Goal: Transaction & Acquisition: Download file/media

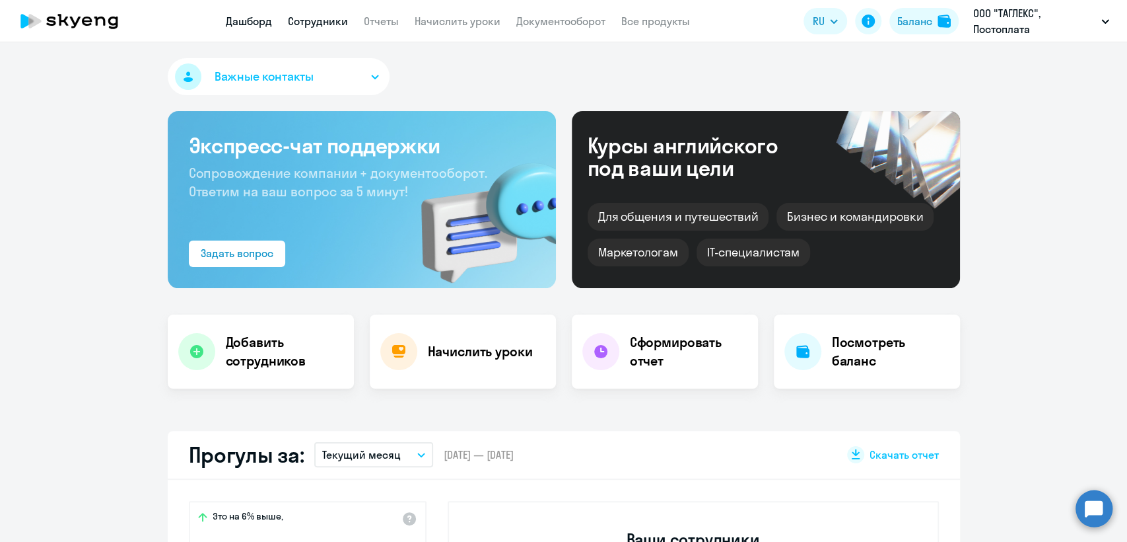
click at [306, 25] on link "Сотрудники" at bounding box center [318, 21] width 60 height 13
select select "30"
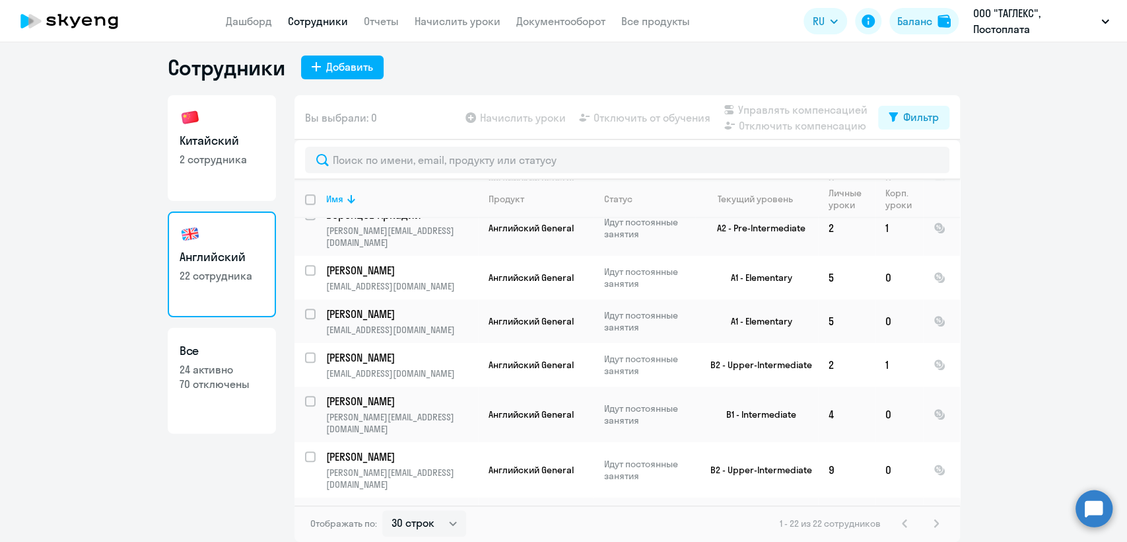
scroll to position [701, 0]
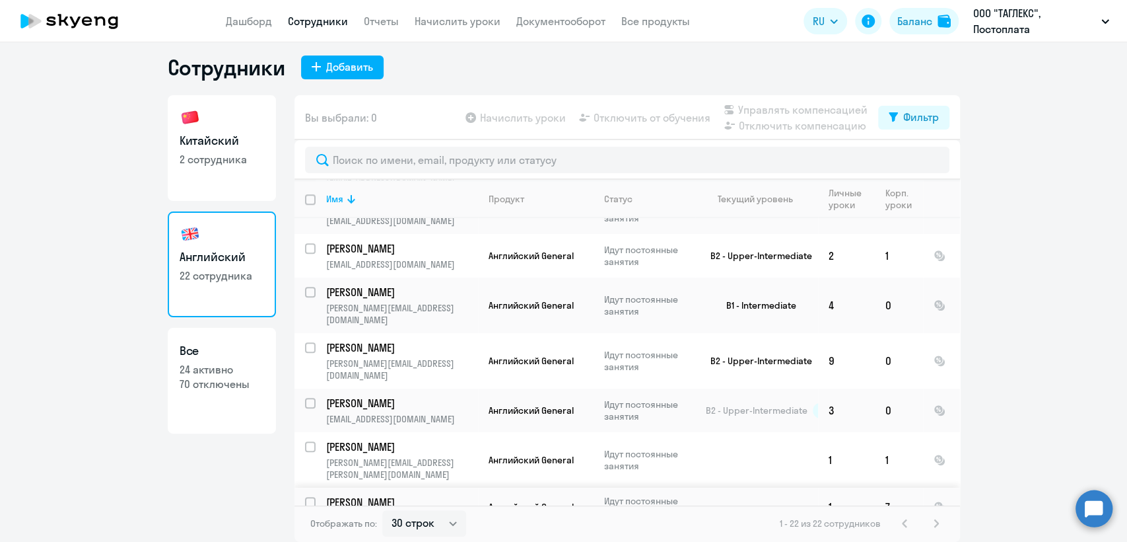
click at [582, 539] on app-product-badge "Английский с Native" at bounding box center [541, 545] width 104 height 12
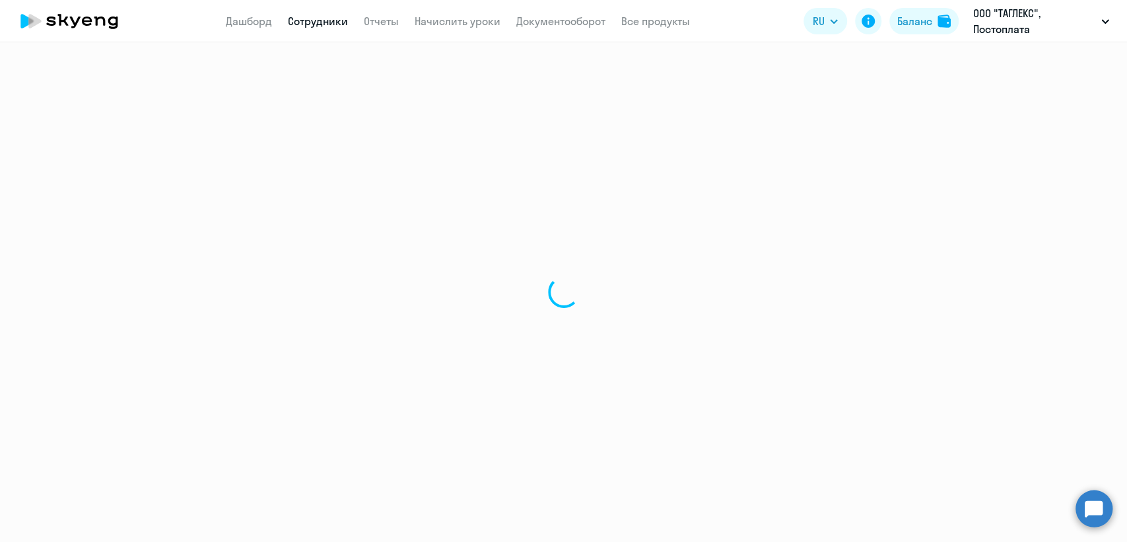
select select "english"
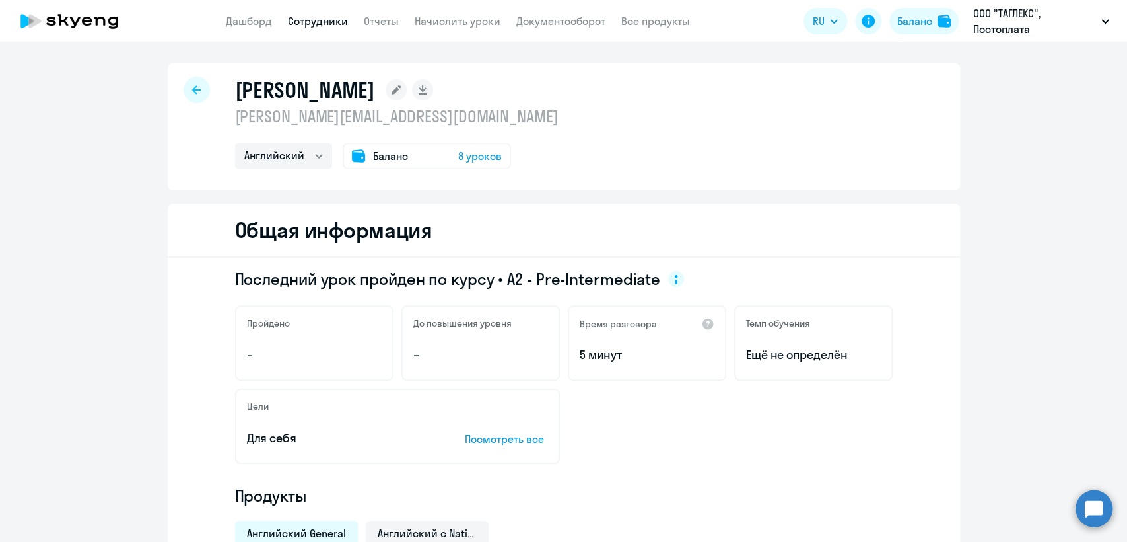
click at [333, 123] on p "[PERSON_NAME][EMAIL_ADDRESS][PERSON_NAME][DOMAIN_NAME]" at bounding box center [397, 116] width 324 height 21
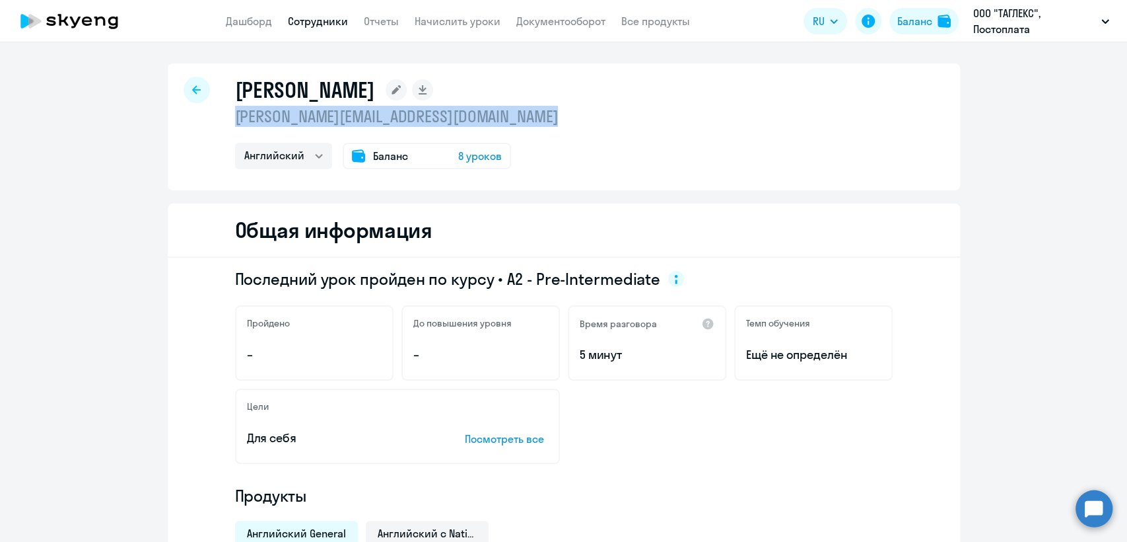
click at [333, 123] on p "[PERSON_NAME][EMAIL_ADDRESS][PERSON_NAME][DOMAIN_NAME]" at bounding box center [397, 116] width 324 height 21
click at [312, 17] on link "Сотрудники" at bounding box center [318, 21] width 60 height 13
select select "30"
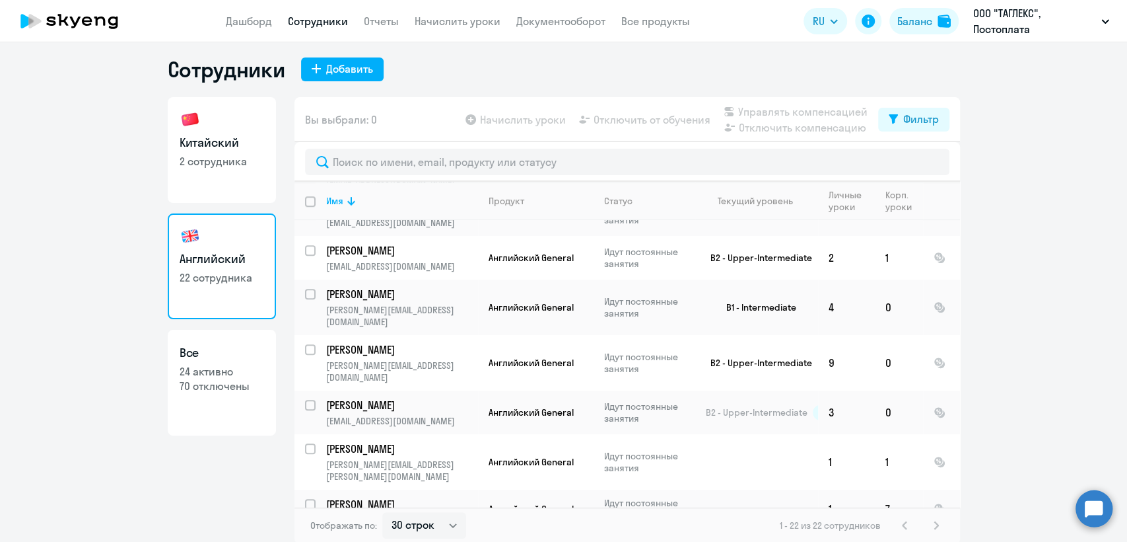
scroll to position [8, 0]
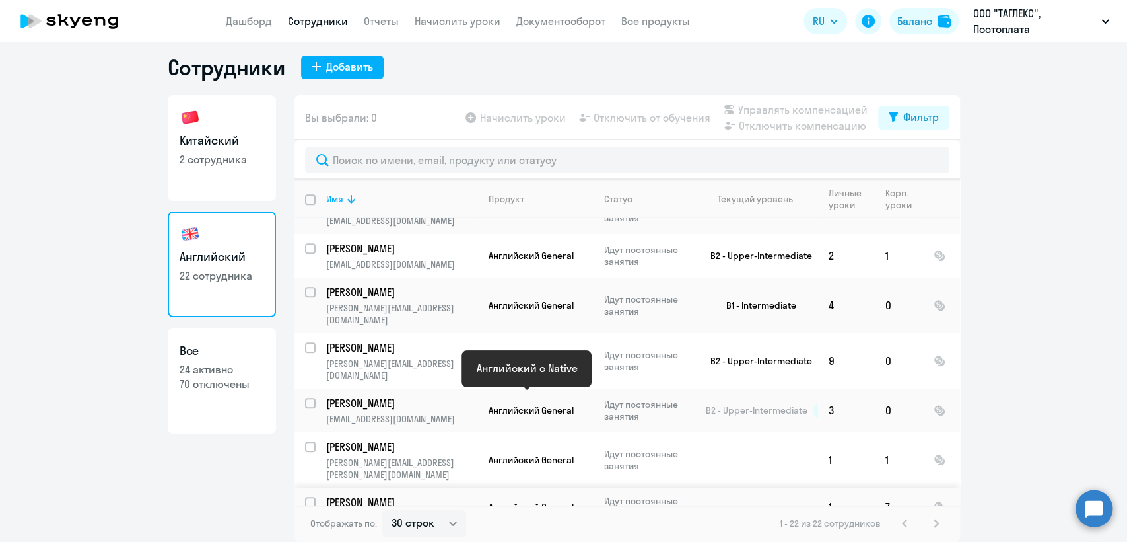
click at [534, 539] on span "Английский с Native" at bounding box center [532, 545] width 86 height 12
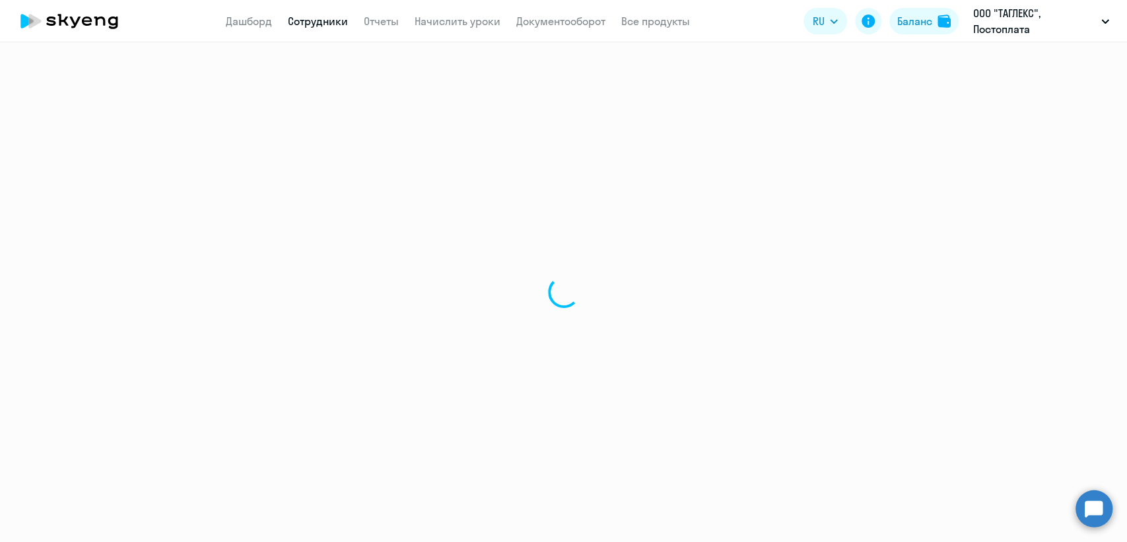
select select "english"
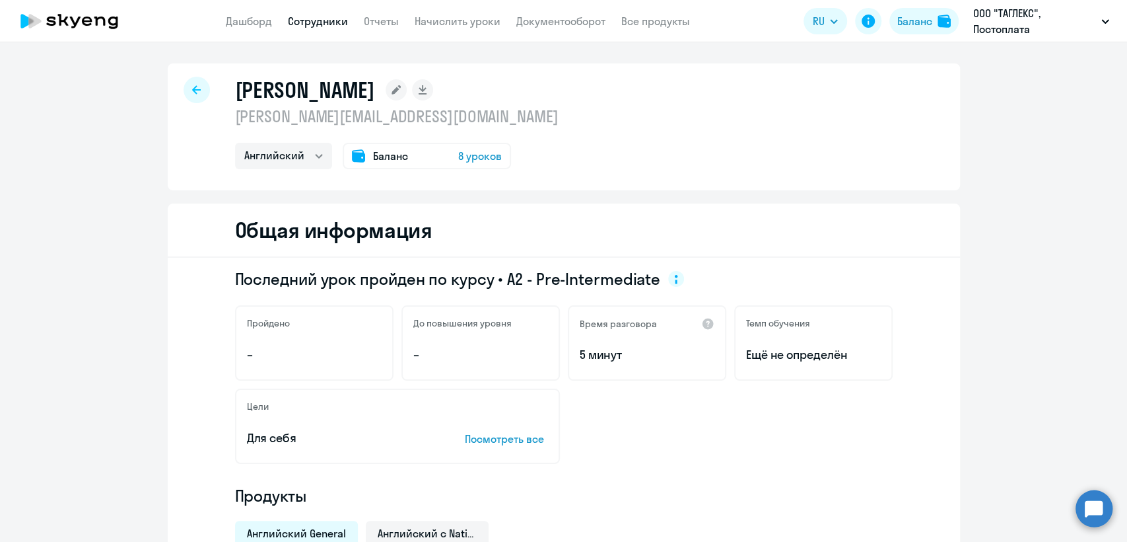
click at [354, 122] on p "[PERSON_NAME][EMAIL_ADDRESS][PERSON_NAME][DOMAIN_NAME]" at bounding box center [397, 116] width 324 height 21
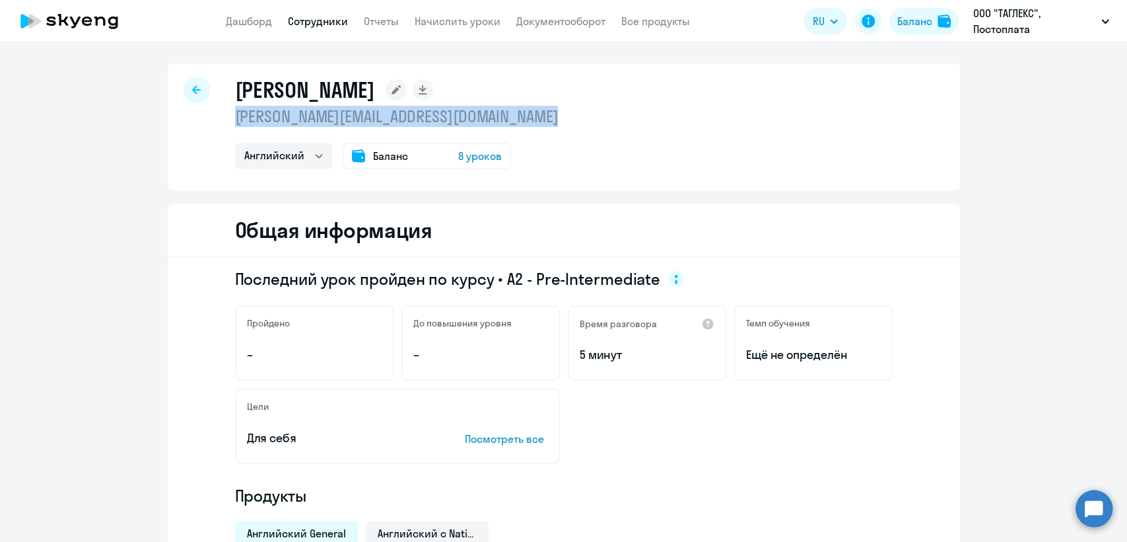
click at [354, 122] on p "[PERSON_NAME][EMAIL_ADDRESS][PERSON_NAME][DOMAIN_NAME]" at bounding box center [397, 116] width 324 height 21
copy p "[PERSON_NAME][EMAIL_ADDRESS][PERSON_NAME][DOMAIN_NAME]"
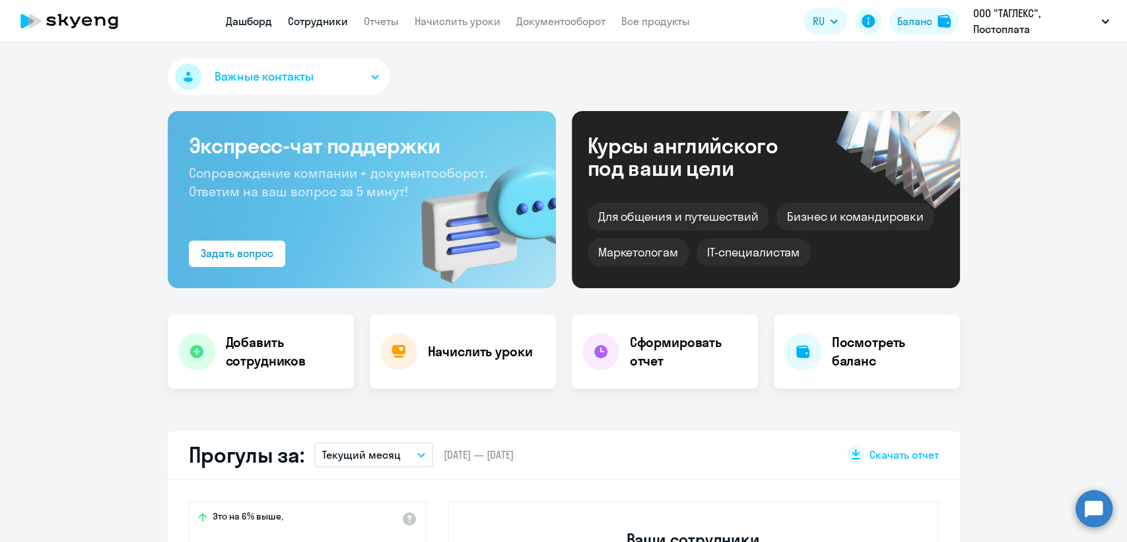
click at [341, 27] on link "Сотрудники" at bounding box center [318, 21] width 60 height 13
select select "30"
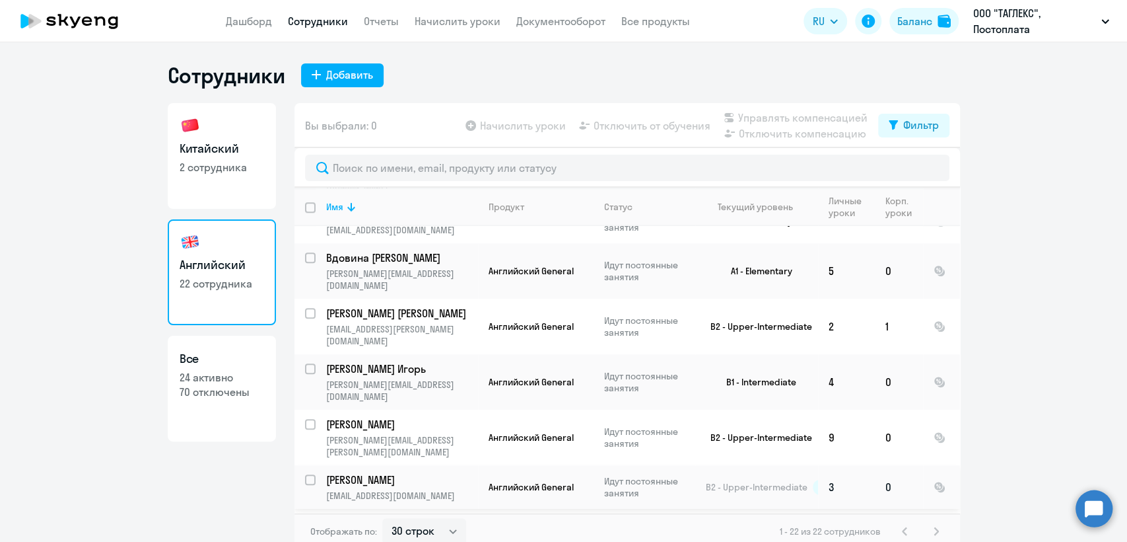
scroll to position [669, 0]
click at [471, 24] on link "Начислить уроки" at bounding box center [458, 21] width 86 height 13
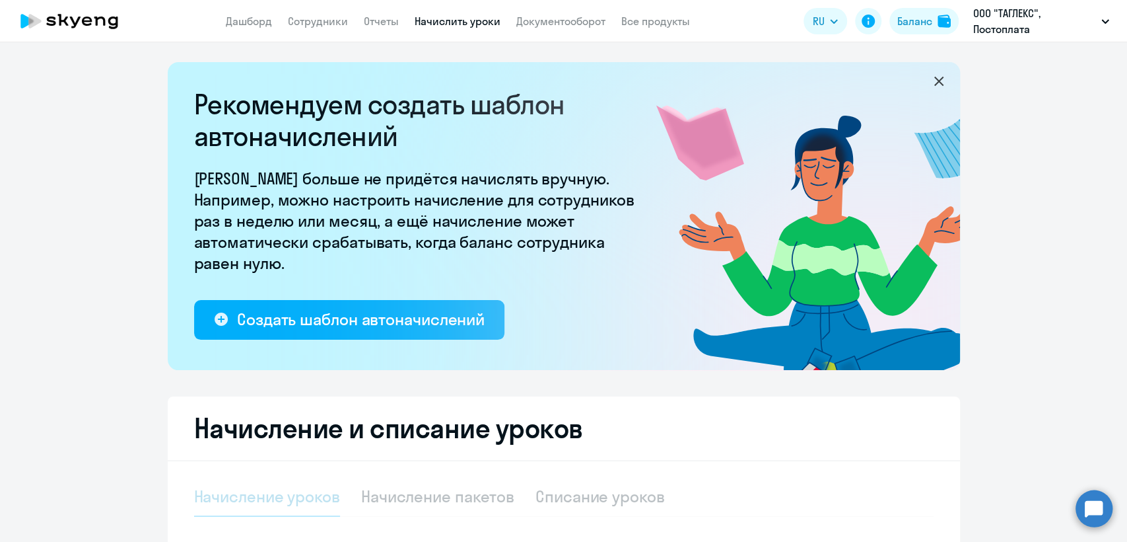
select select "10"
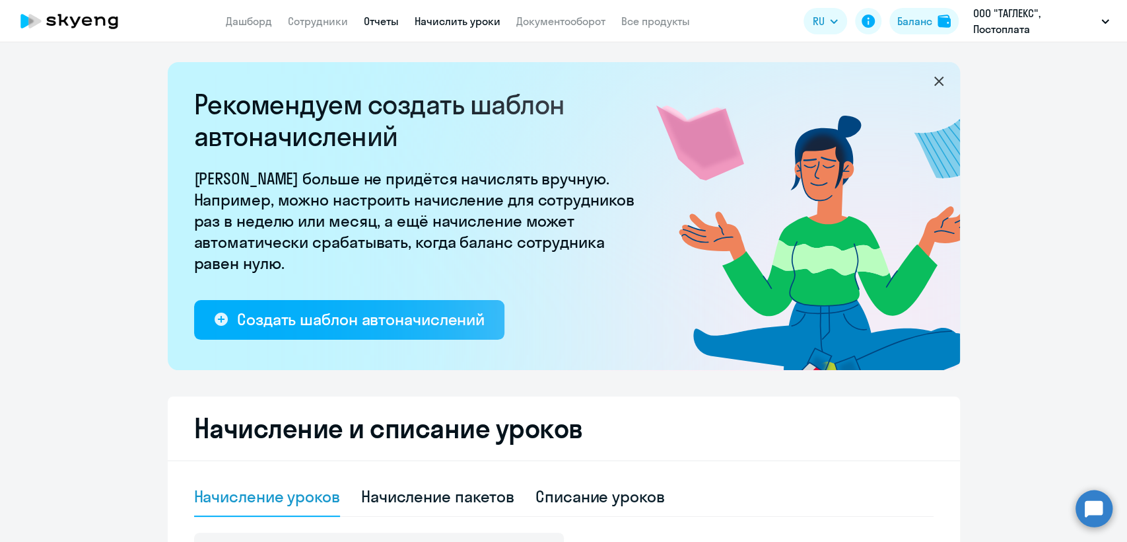
click at [374, 23] on link "Отчеты" at bounding box center [381, 21] width 35 height 13
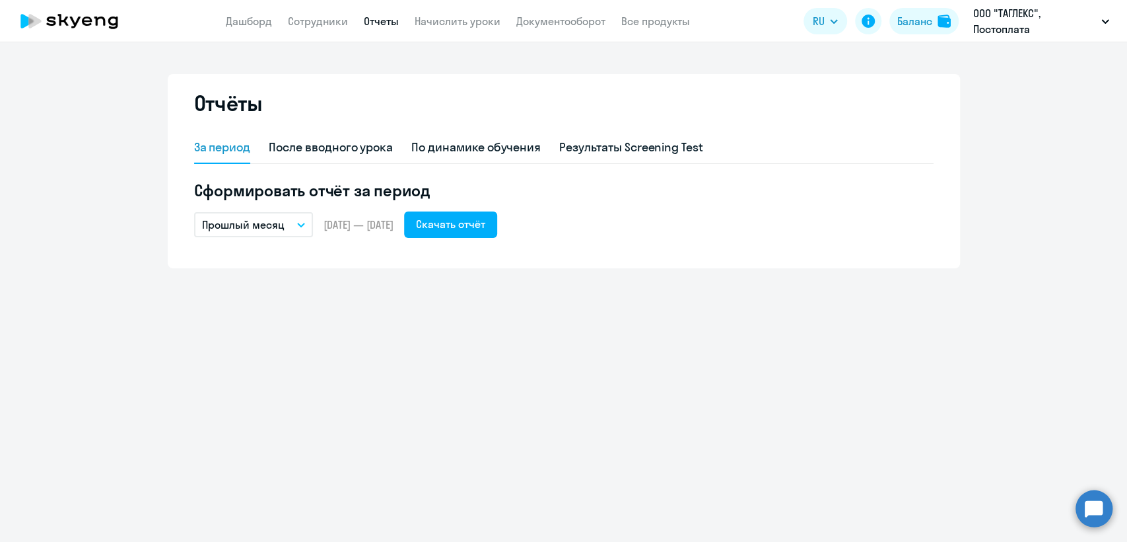
click at [256, 229] on p "Прошлый месяц" at bounding box center [243, 225] width 83 height 16
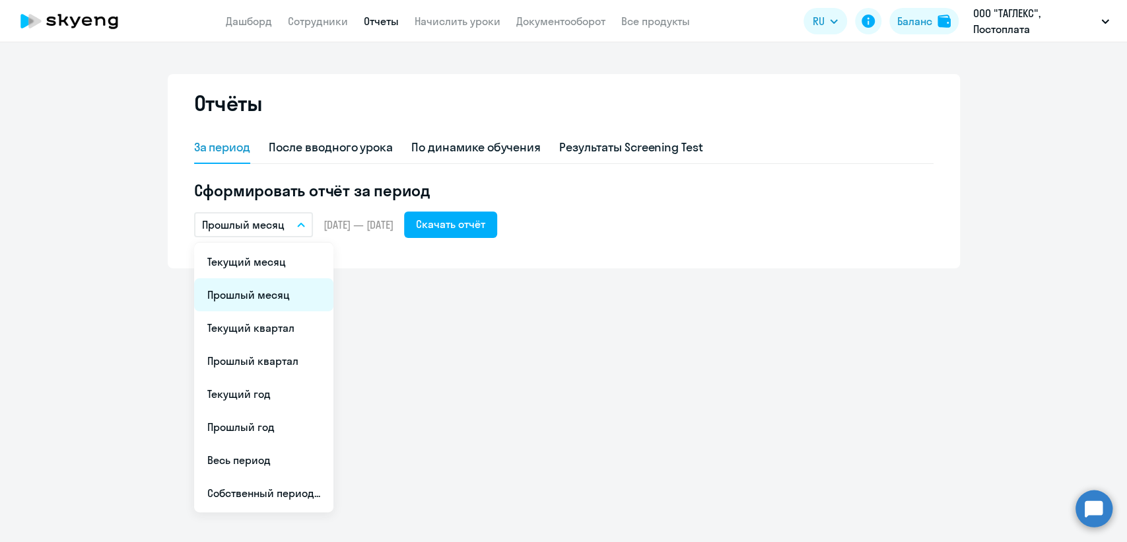
click at [277, 293] on li "Прошлый месяц" at bounding box center [263, 294] width 139 height 33
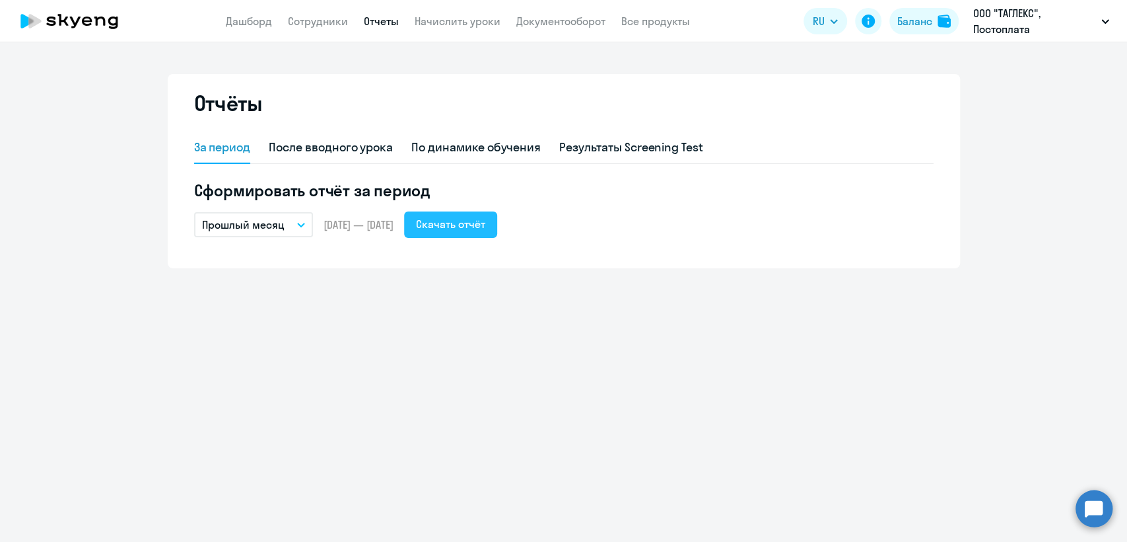
click at [485, 227] on div "Скачать отчёт" at bounding box center [450, 224] width 69 height 16
click at [488, 153] on div "По динамике обучения" at bounding box center [475, 147] width 129 height 17
